Goal: Book appointment/travel/reservation

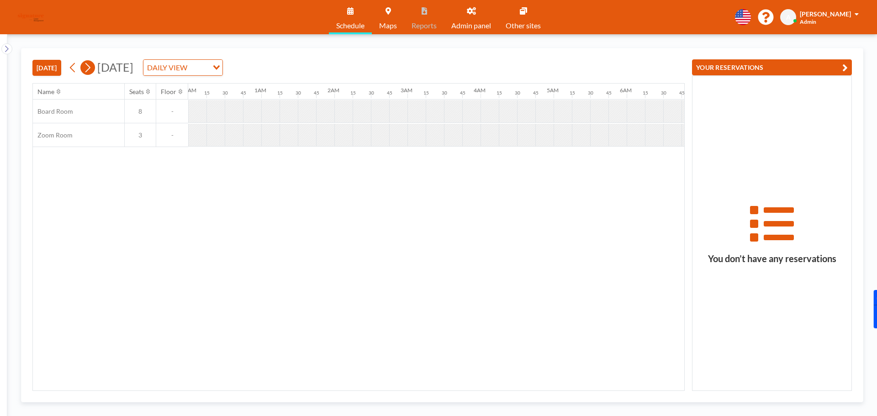
click at [84, 71] on button at bounding box center [87, 67] width 15 height 15
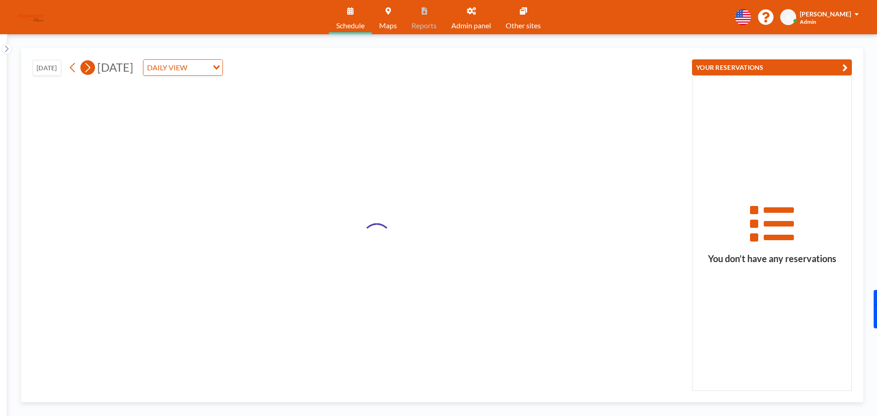
click at [84, 71] on button at bounding box center [87, 67] width 15 height 15
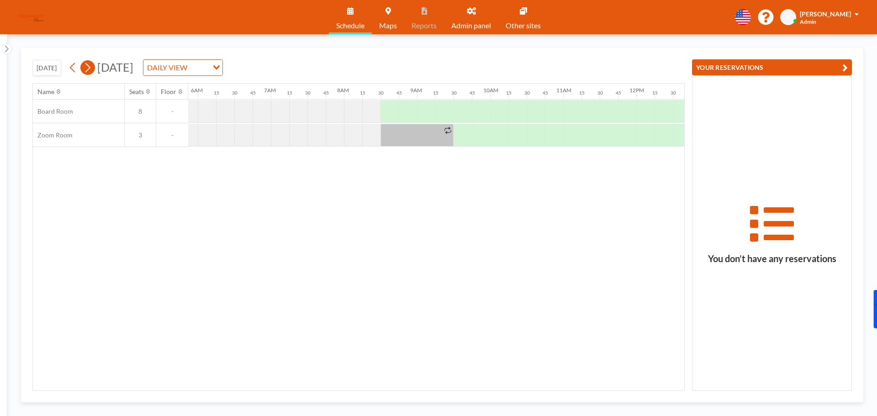
click at [85, 71] on icon at bounding box center [87, 68] width 9 height 14
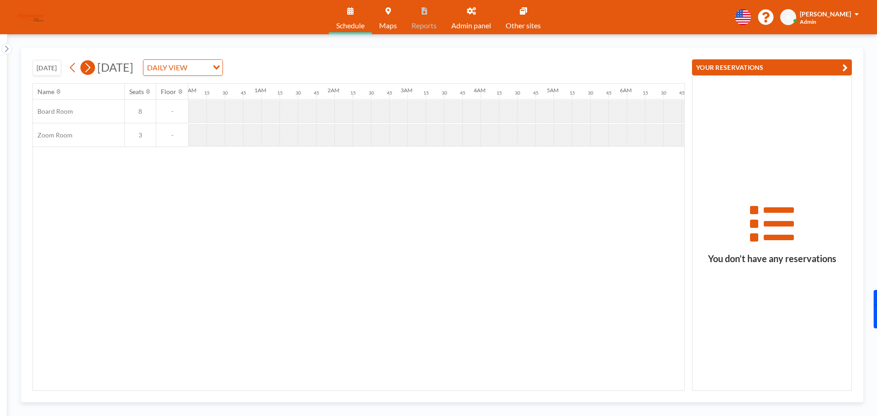
click at [85, 71] on icon at bounding box center [87, 68] width 9 height 14
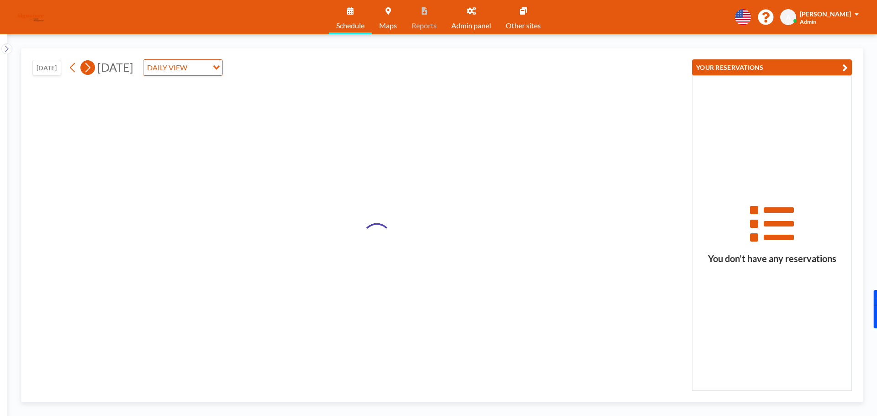
click at [85, 71] on icon at bounding box center [87, 68] width 9 height 14
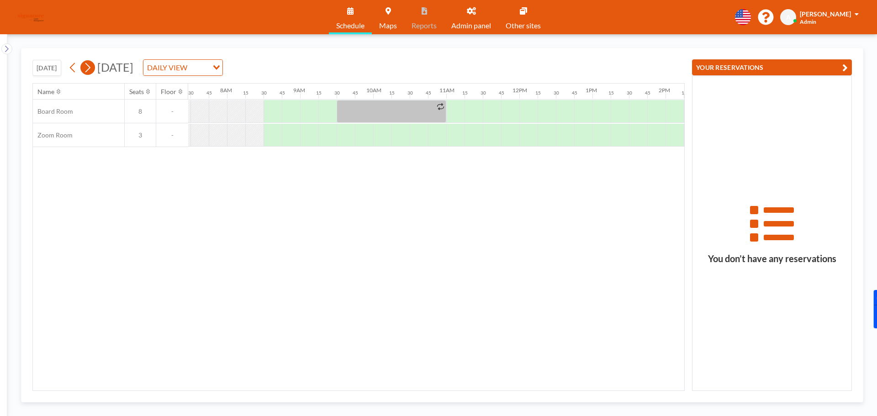
scroll to position [0, 566]
click at [85, 71] on icon at bounding box center [87, 68] width 9 height 14
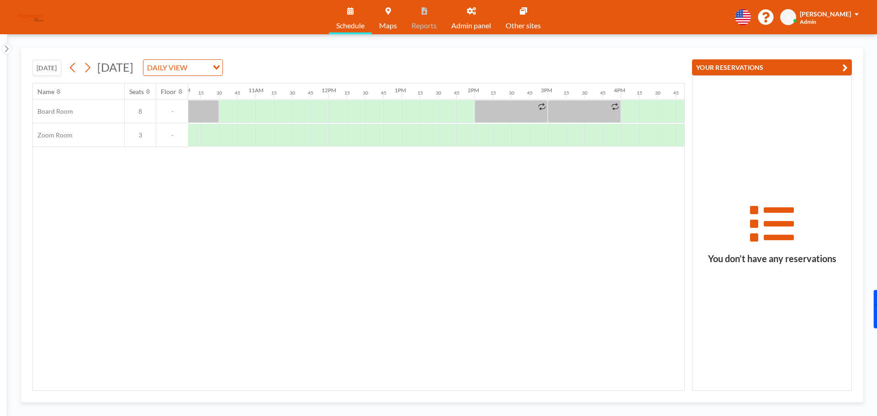
scroll to position [0, 739]
drag, startPoint x: 516, startPoint y: 128, endPoint x: 537, endPoint y: 129, distance: 21.9
click at [537, 129] on div at bounding box center [526, 135] width 37 height 23
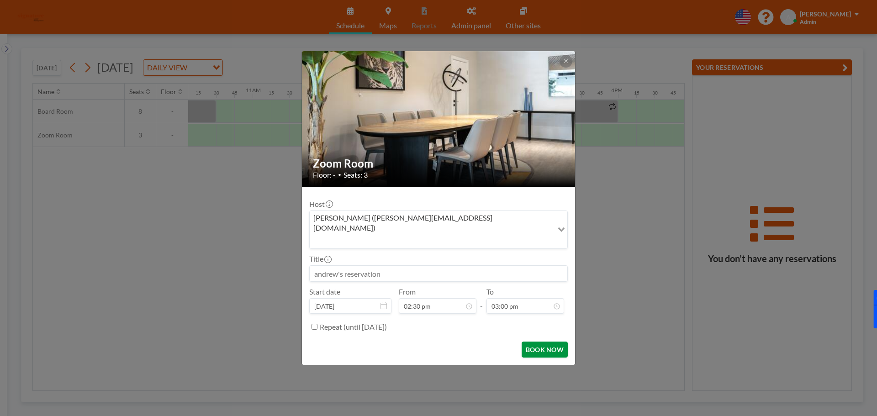
scroll to position [422, 0]
click at [541, 342] on button "BOOK NOW" at bounding box center [545, 350] width 46 height 16
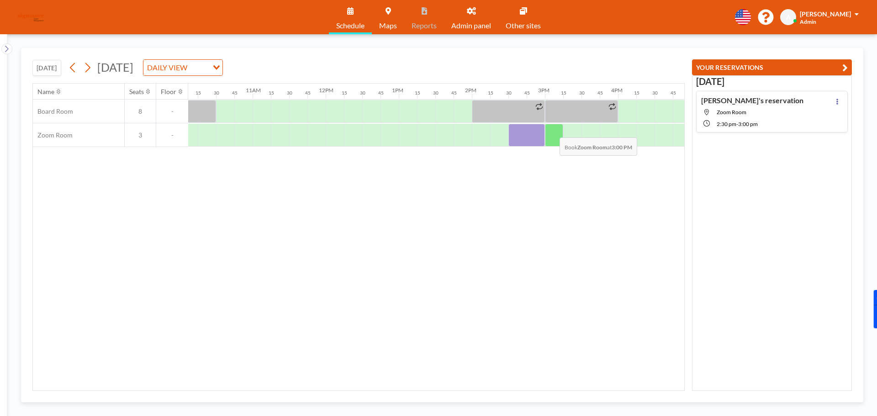
drag, startPoint x: 522, startPoint y: 132, endPoint x: 552, endPoint y: 131, distance: 30.6
click at [552, 131] on div at bounding box center [326, 135] width 1754 height 24
click at [795, 111] on div "[PERSON_NAME][GEOGRAPHIC_DATA] 2:30 PM - 3:00 PM" at bounding box center [772, 112] width 152 height 42
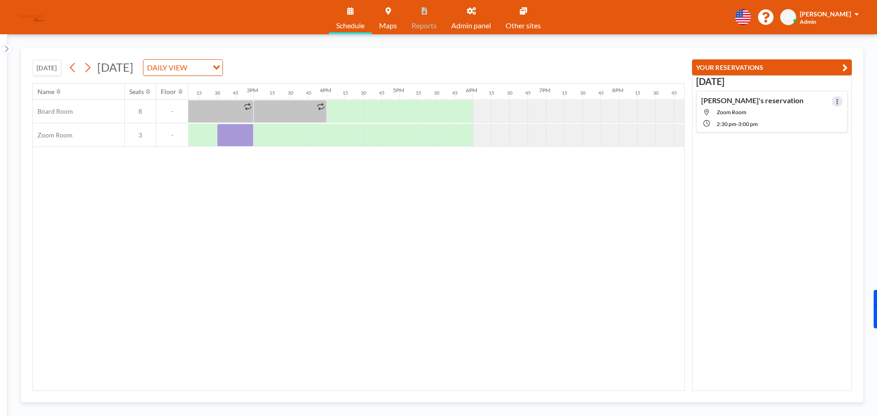
scroll to position [0, 1041]
click at [832, 101] on button at bounding box center [837, 101] width 11 height 11
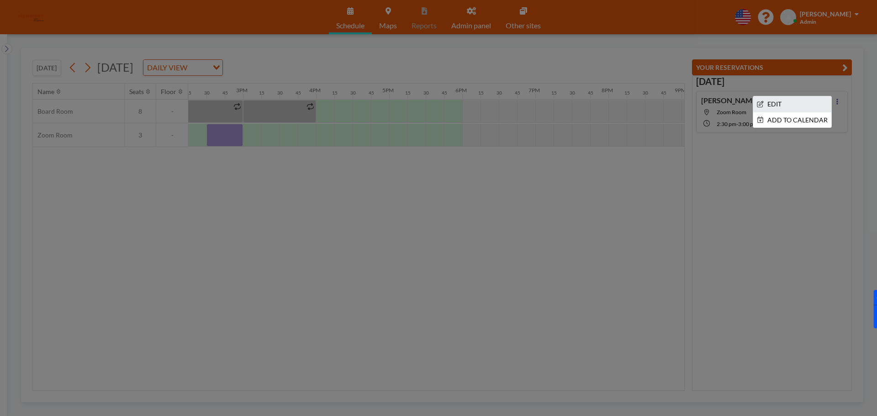
click at [773, 101] on li "EDIT" at bounding box center [792, 104] width 78 height 16
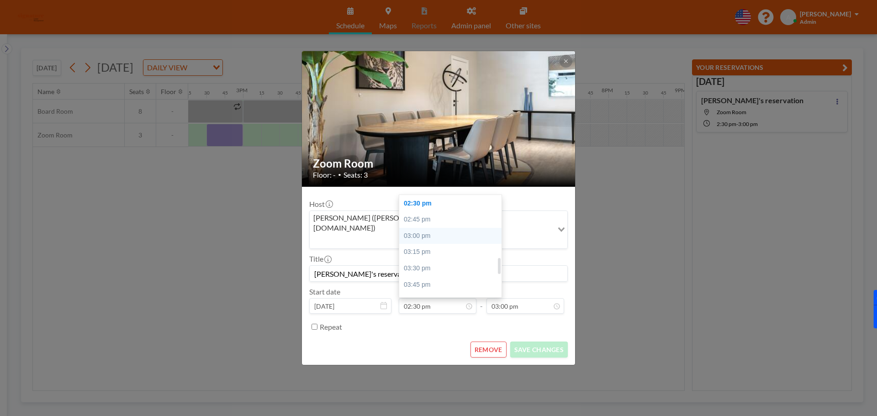
click at [442, 228] on div "03:00 pm" at bounding box center [452, 236] width 107 height 16
type input "03:00 pm"
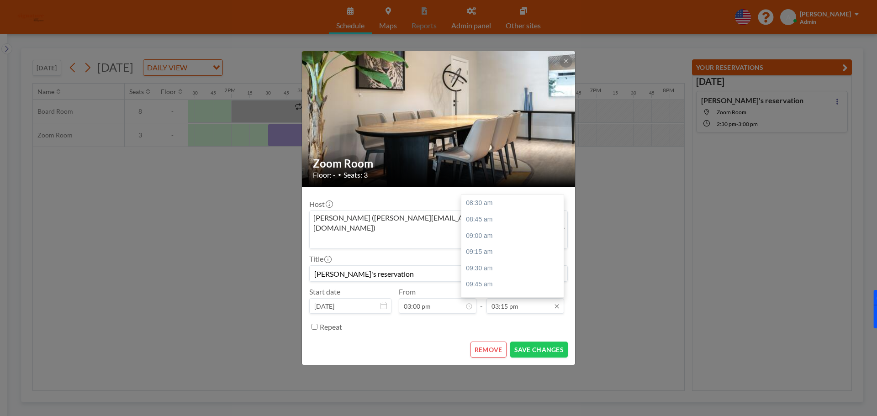
scroll to position [439, 0]
click at [536, 298] on input "03:15 pm" at bounding box center [525, 306] width 78 height 16
click at [453, 200] on form "Host [PERSON_NAME] ([PERSON_NAME][EMAIL_ADDRESS][DOMAIN_NAME]) Loading... Title…" at bounding box center [438, 276] width 273 height 179
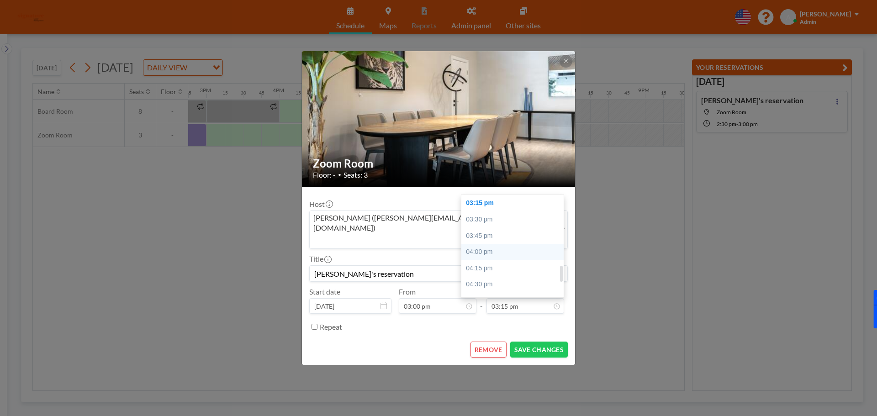
drag, startPoint x: 480, startPoint y: 208, endPoint x: 485, endPoint y: 211, distance: 4.9
click at [481, 211] on div "03:30 pm" at bounding box center [514, 219] width 107 height 16
type input "03:30 pm"
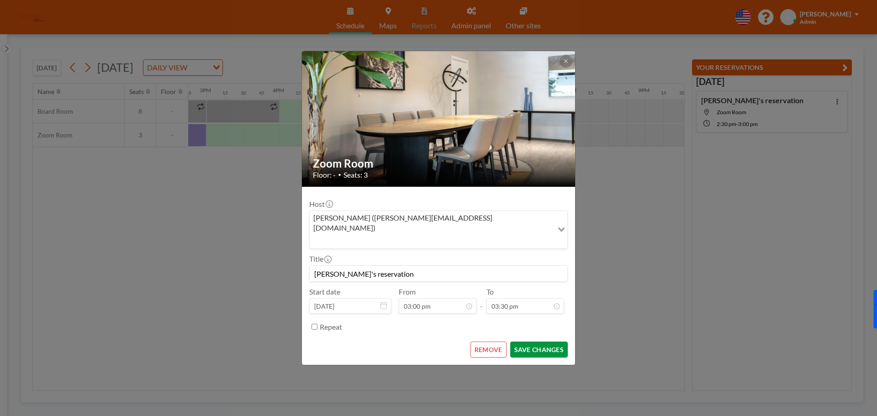
click at [543, 342] on button "SAVE CHANGES" at bounding box center [539, 350] width 58 height 16
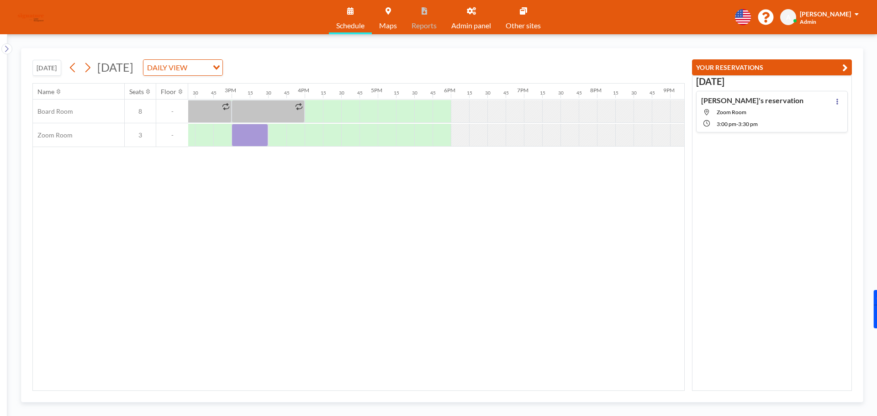
scroll to position [0, 1078]
drag, startPoint x: 764, startPoint y: 281, endPoint x: 770, endPoint y: 271, distance: 11.7
click at [766, 278] on div "[DATE] [PERSON_NAME]'s reservation Zoom Room 3:00 PM - 3:30 PM" at bounding box center [772, 233] width 160 height 316
